Goal: Task Accomplishment & Management: Use online tool/utility

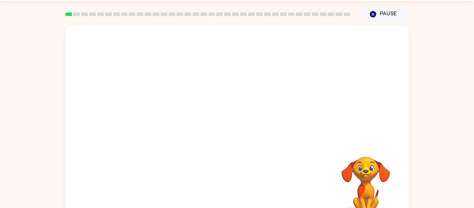
scroll to position [36, 0]
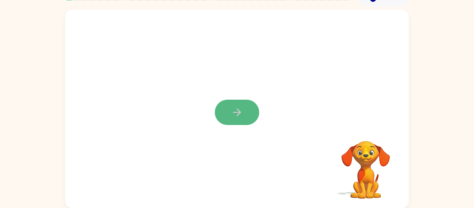
click at [230, 114] on button "button" at bounding box center [237, 112] width 44 height 25
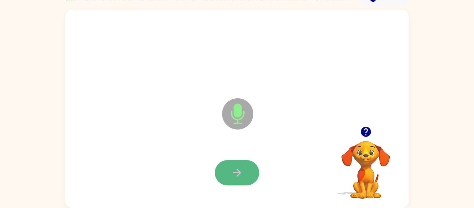
click at [246, 177] on button "button" at bounding box center [237, 172] width 44 height 25
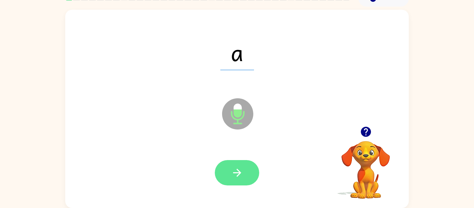
click at [245, 173] on button "button" at bounding box center [237, 172] width 44 height 25
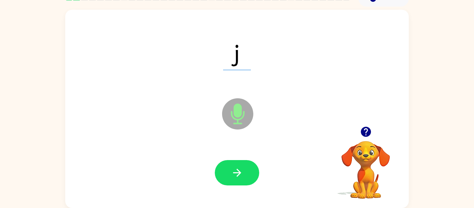
click at [245, 173] on button "button" at bounding box center [237, 172] width 44 height 25
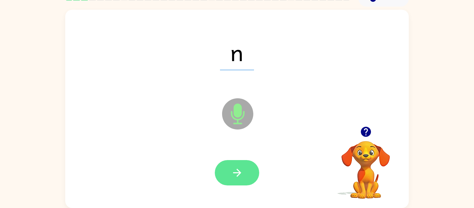
click at [244, 174] on button "button" at bounding box center [237, 172] width 44 height 25
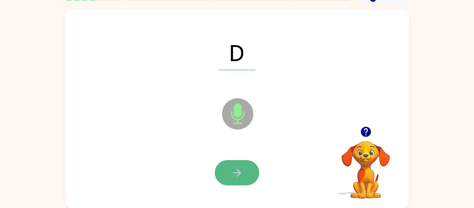
click at [233, 160] on button "button" at bounding box center [237, 172] width 44 height 25
click at [227, 164] on button "button" at bounding box center [237, 172] width 44 height 25
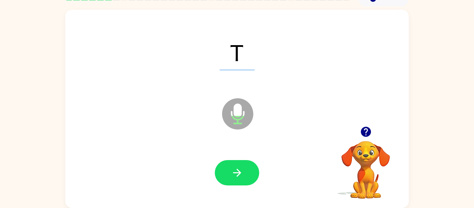
click at [227, 164] on button "button" at bounding box center [237, 172] width 44 height 25
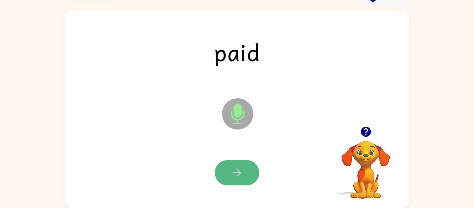
click at [227, 163] on button "button" at bounding box center [237, 172] width 44 height 25
click at [224, 174] on button "button" at bounding box center [237, 172] width 44 height 25
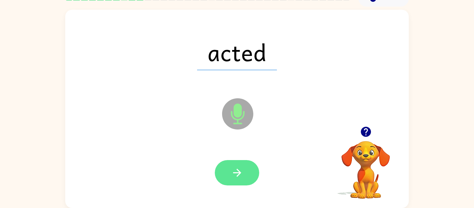
click at [224, 176] on button "button" at bounding box center [237, 172] width 44 height 25
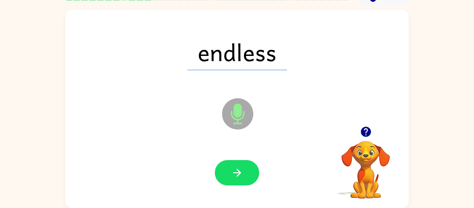
click at [224, 176] on button "button" at bounding box center [237, 172] width 44 height 25
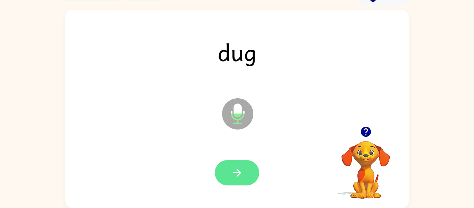
click at [225, 176] on button "button" at bounding box center [237, 172] width 44 height 25
click at [230, 172] on button "button" at bounding box center [237, 172] width 44 height 25
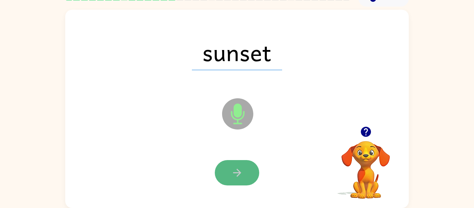
click at [230, 177] on button "button" at bounding box center [237, 172] width 44 height 25
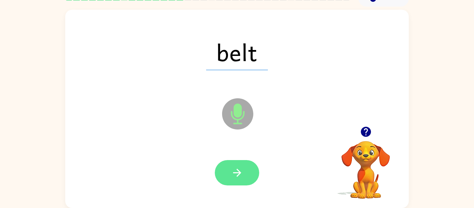
click at [230, 177] on button "button" at bounding box center [237, 172] width 44 height 25
click at [230, 181] on button "button" at bounding box center [237, 172] width 44 height 25
click at [231, 180] on button "button" at bounding box center [237, 172] width 44 height 25
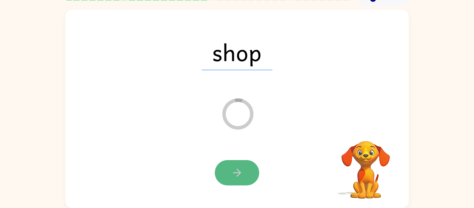
click at [235, 180] on button "button" at bounding box center [237, 172] width 44 height 25
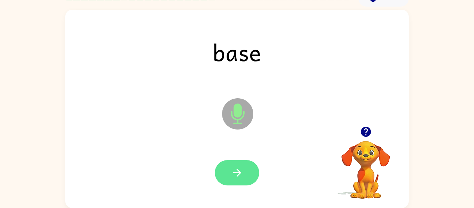
click at [234, 182] on button "button" at bounding box center [237, 172] width 44 height 25
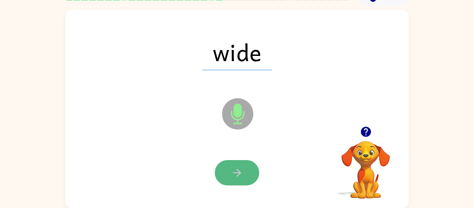
click at [231, 177] on icon "button" at bounding box center [237, 173] width 12 height 12
click at [232, 184] on button "button" at bounding box center [237, 172] width 44 height 25
click at [233, 176] on icon "button" at bounding box center [237, 173] width 12 height 12
click at [234, 177] on icon "button" at bounding box center [237, 173] width 12 height 12
click at [234, 174] on icon "button" at bounding box center [237, 173] width 12 height 12
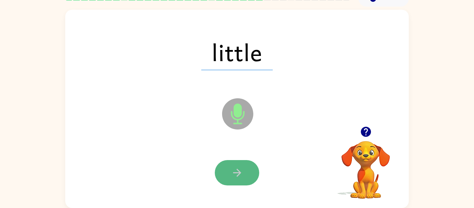
click at [235, 182] on button "button" at bounding box center [237, 172] width 44 height 25
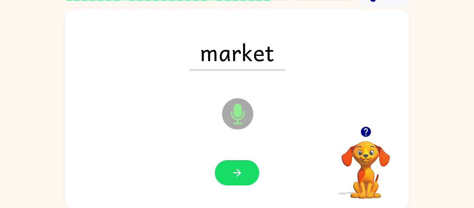
click at [234, 187] on div at bounding box center [237, 172] width 330 height 57
click at [236, 179] on button "button" at bounding box center [237, 172] width 44 height 25
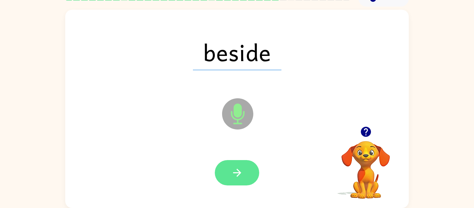
click at [236, 179] on button "button" at bounding box center [237, 172] width 44 height 25
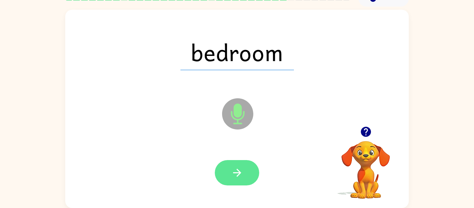
click at [236, 182] on button "button" at bounding box center [237, 172] width 44 height 25
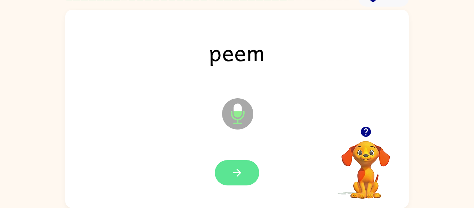
click at [236, 175] on icon "button" at bounding box center [237, 173] width 12 height 12
click at [237, 184] on button "button" at bounding box center [237, 172] width 44 height 25
click at [236, 185] on button "button" at bounding box center [237, 172] width 44 height 25
click at [227, 171] on button "button" at bounding box center [237, 172] width 44 height 25
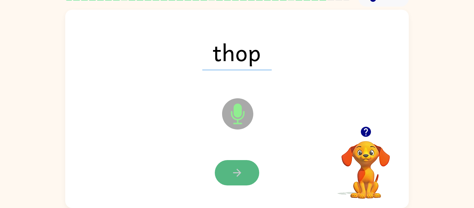
click at [237, 163] on button "button" at bounding box center [237, 172] width 44 height 25
click at [255, 177] on button "button" at bounding box center [237, 172] width 44 height 25
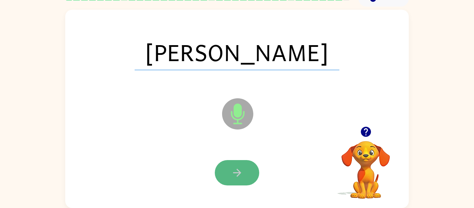
click at [252, 171] on button "button" at bounding box center [237, 172] width 44 height 25
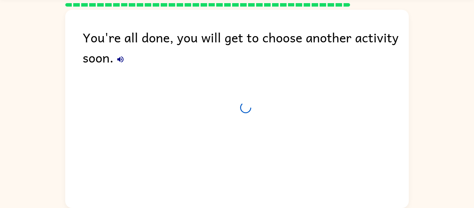
scroll to position [24, 0]
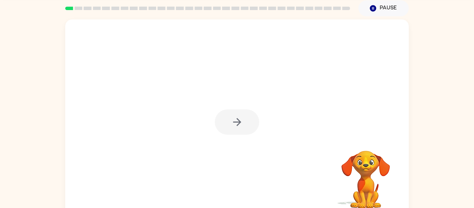
scroll to position [26, 0]
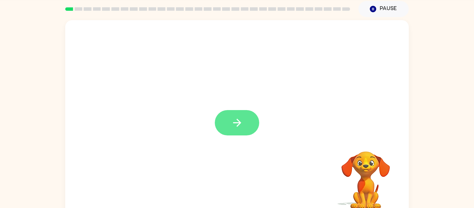
click at [245, 128] on button "button" at bounding box center [237, 122] width 44 height 25
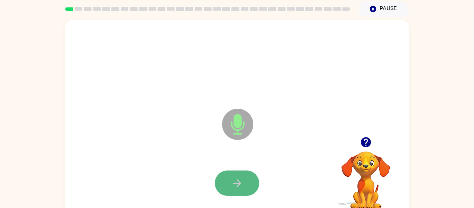
click at [239, 177] on icon "button" at bounding box center [237, 183] width 12 height 12
click at [234, 178] on icon "button" at bounding box center [237, 183] width 12 height 12
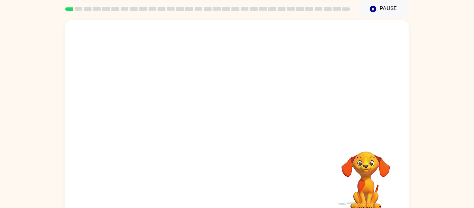
click at [230, 177] on div at bounding box center [237, 183] width 330 height 57
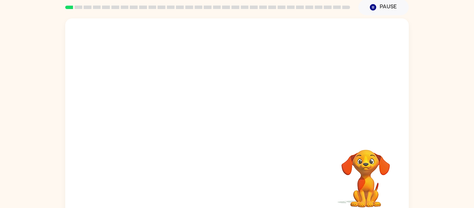
scroll to position [28, 0]
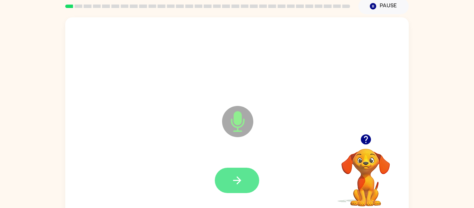
click at [230, 177] on button "button" at bounding box center [237, 180] width 44 height 25
click at [230, 179] on button "button" at bounding box center [237, 180] width 44 height 25
click at [232, 177] on icon "button" at bounding box center [237, 180] width 12 height 12
click at [224, 175] on button "button" at bounding box center [237, 180] width 44 height 25
click at [224, 173] on button "button" at bounding box center [237, 180] width 44 height 25
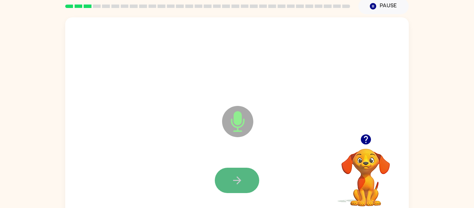
click at [222, 173] on button "button" at bounding box center [237, 180] width 44 height 25
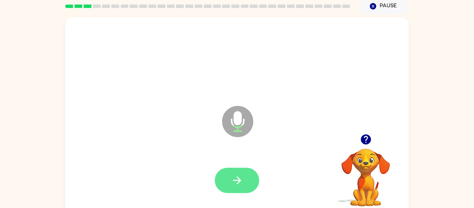
click at [221, 173] on button "button" at bounding box center [237, 180] width 44 height 25
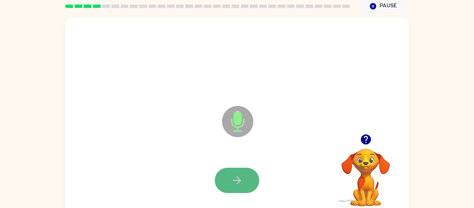
click at [220, 177] on button "button" at bounding box center [237, 180] width 44 height 25
click at [218, 176] on button "button" at bounding box center [237, 180] width 44 height 25
click at [228, 176] on button "button" at bounding box center [237, 180] width 44 height 25
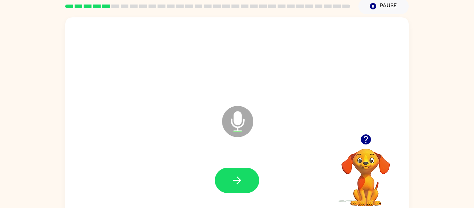
click at [228, 176] on button "button" at bounding box center [237, 180] width 44 height 25
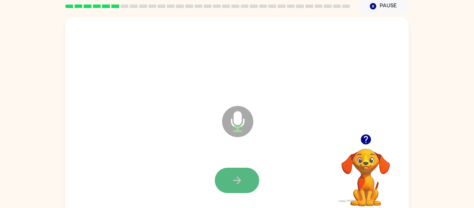
click at [221, 171] on button "button" at bounding box center [237, 180] width 44 height 25
click at [228, 172] on button "button" at bounding box center [237, 180] width 44 height 25
click at [227, 183] on button "button" at bounding box center [237, 180] width 44 height 25
click at [231, 176] on icon "button" at bounding box center [237, 180] width 12 height 12
click at [245, 173] on button "button" at bounding box center [237, 180] width 44 height 25
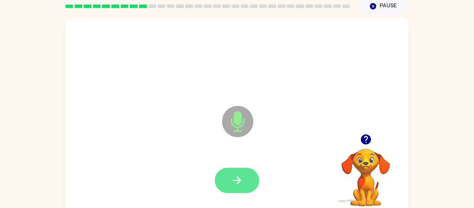
click at [226, 174] on button "button" at bounding box center [237, 180] width 44 height 25
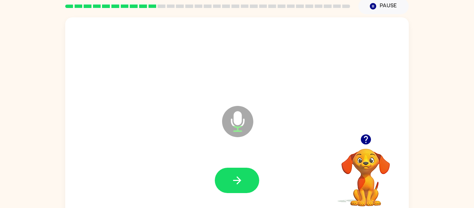
click at [246, 155] on icon "Microphone The Microphone is here when it is your turn to talk" at bounding box center [272, 130] width 104 height 52
click at [240, 174] on icon "button" at bounding box center [237, 180] width 12 height 12
click at [238, 178] on icon "button" at bounding box center [237, 180] width 8 height 8
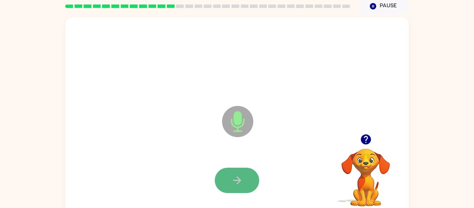
click at [224, 178] on button "button" at bounding box center [237, 180] width 44 height 25
click at [215, 177] on button "button" at bounding box center [237, 180] width 44 height 25
click at [216, 177] on button "button" at bounding box center [237, 180] width 44 height 25
click at [192, 174] on div at bounding box center [237, 180] width 330 height 57
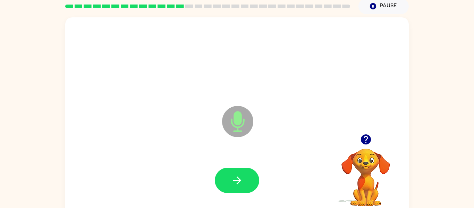
click at [192, 174] on div at bounding box center [237, 180] width 330 height 57
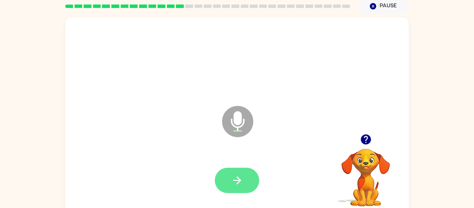
click at [237, 185] on icon "button" at bounding box center [237, 180] width 12 height 12
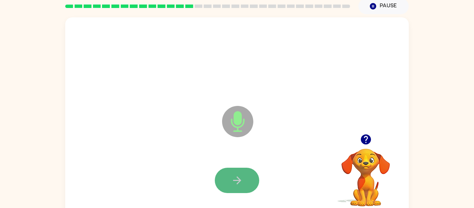
click at [225, 178] on button "button" at bounding box center [237, 180] width 44 height 25
click at [223, 180] on button "button" at bounding box center [237, 180] width 44 height 25
click at [243, 171] on button "button" at bounding box center [237, 180] width 44 height 25
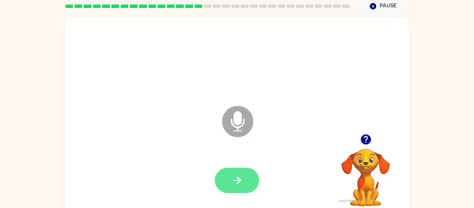
click at [232, 175] on icon "button" at bounding box center [237, 180] width 12 height 12
click at [224, 176] on button "button" at bounding box center [237, 180] width 44 height 25
click at [219, 185] on button "button" at bounding box center [237, 180] width 44 height 25
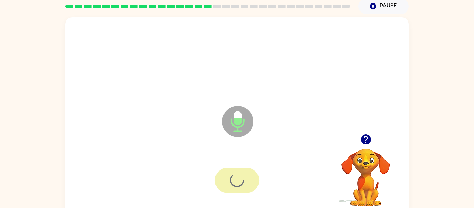
click at [219, 185] on div at bounding box center [237, 180] width 44 height 25
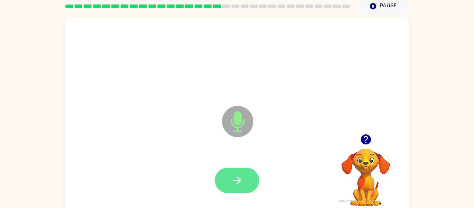
click at [220, 186] on button "button" at bounding box center [237, 180] width 44 height 25
click at [219, 186] on button "button" at bounding box center [237, 180] width 44 height 25
click at [224, 173] on button "button" at bounding box center [237, 180] width 44 height 25
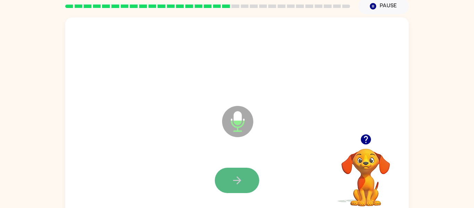
click at [220, 174] on button "button" at bounding box center [237, 180] width 44 height 25
click at [227, 176] on button "button" at bounding box center [237, 180] width 44 height 25
click at [215, 177] on button "button" at bounding box center [237, 180] width 44 height 25
click at [215, 176] on button "button" at bounding box center [237, 180] width 44 height 25
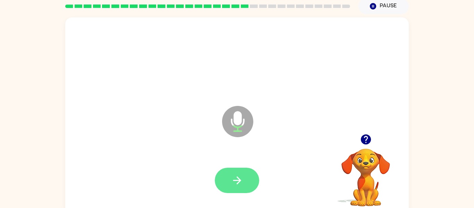
click at [216, 176] on button "button" at bounding box center [237, 180] width 44 height 25
click at [228, 176] on button "button" at bounding box center [237, 180] width 44 height 25
click at [223, 177] on button "button" at bounding box center [237, 180] width 44 height 25
click at [223, 178] on button "button" at bounding box center [237, 180] width 44 height 25
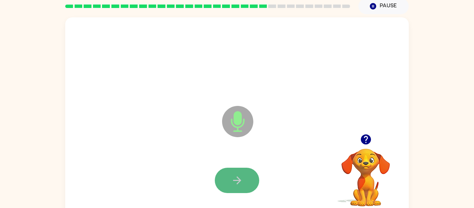
click at [222, 179] on button "button" at bounding box center [237, 180] width 44 height 25
click at [221, 180] on button "button" at bounding box center [237, 180] width 44 height 25
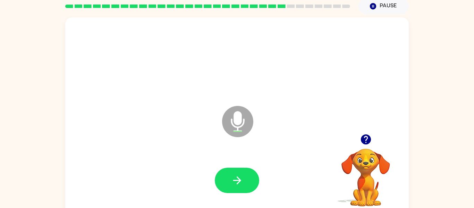
click at [221, 180] on button "button" at bounding box center [237, 180] width 44 height 25
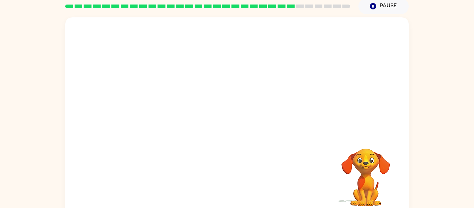
click at [183, 179] on div at bounding box center [237, 180] width 330 height 57
click at [365, 167] on video "Your browser must support playing .mp4 files to use Literably. Please try using…" at bounding box center [365, 172] width 69 height 69
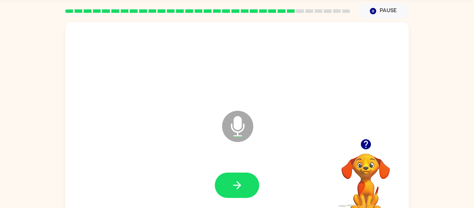
scroll to position [25, 0]
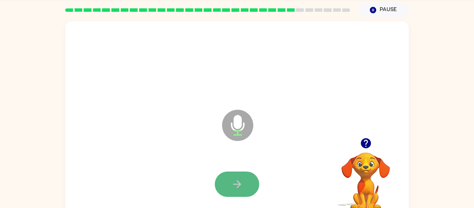
click at [224, 177] on button "button" at bounding box center [237, 183] width 44 height 25
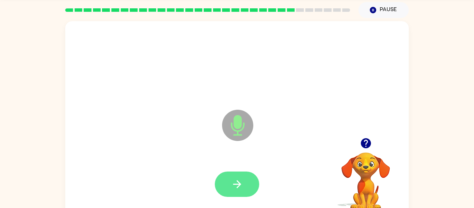
click at [224, 178] on button "button" at bounding box center [237, 183] width 44 height 25
click at [224, 179] on button "button" at bounding box center [237, 183] width 44 height 25
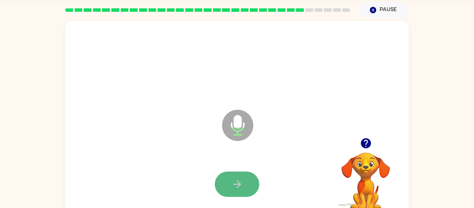
click at [222, 188] on button "button" at bounding box center [237, 183] width 44 height 25
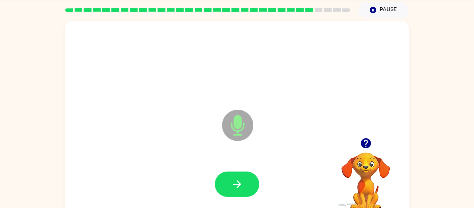
click at [222, 188] on button "button" at bounding box center [237, 183] width 44 height 25
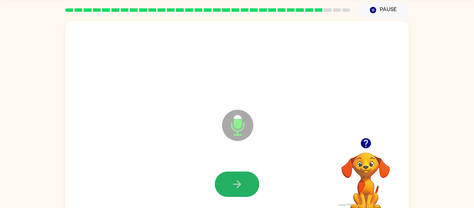
click at [222, 188] on button "button" at bounding box center [237, 183] width 44 height 25
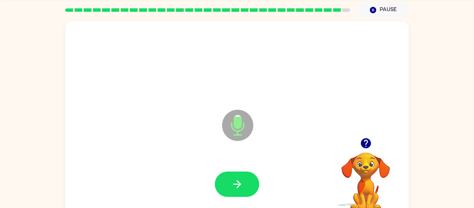
click at [222, 188] on button "button" at bounding box center [237, 183] width 44 height 25
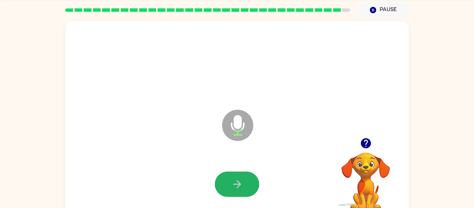
click at [222, 188] on button "button" at bounding box center [237, 183] width 44 height 25
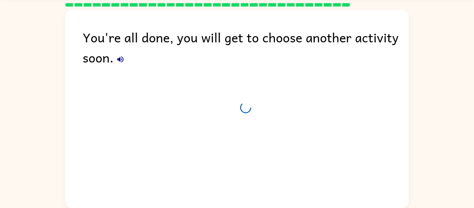
scroll to position [18, 0]
